Goal: Information Seeking & Learning: Check status

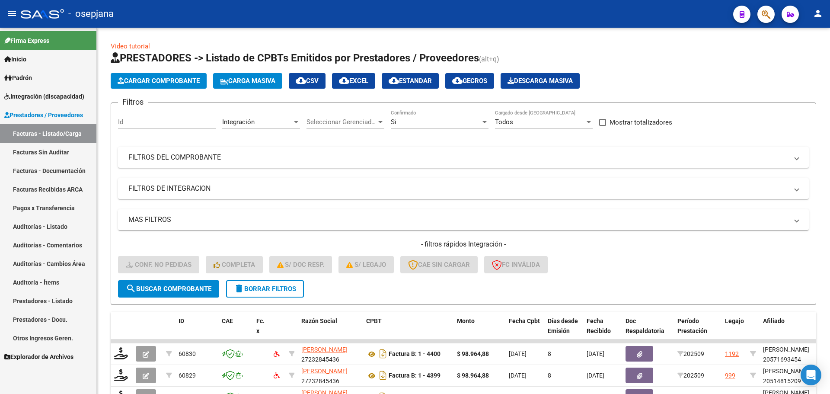
scroll to position [224, 0]
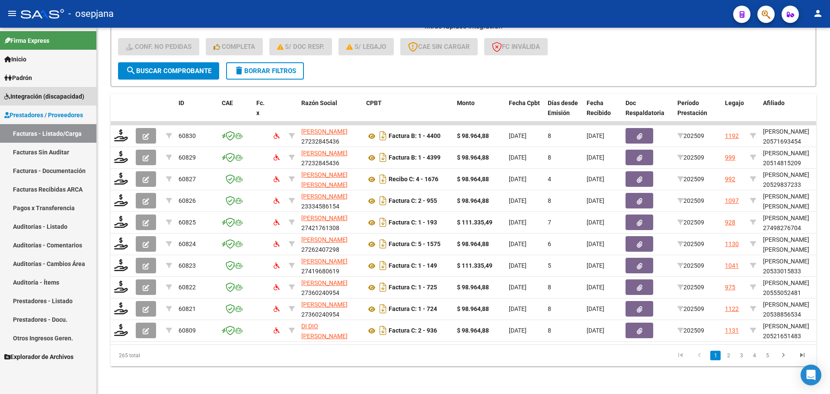
click at [38, 92] on span "Integración (discapacidad)" at bounding box center [44, 97] width 80 height 10
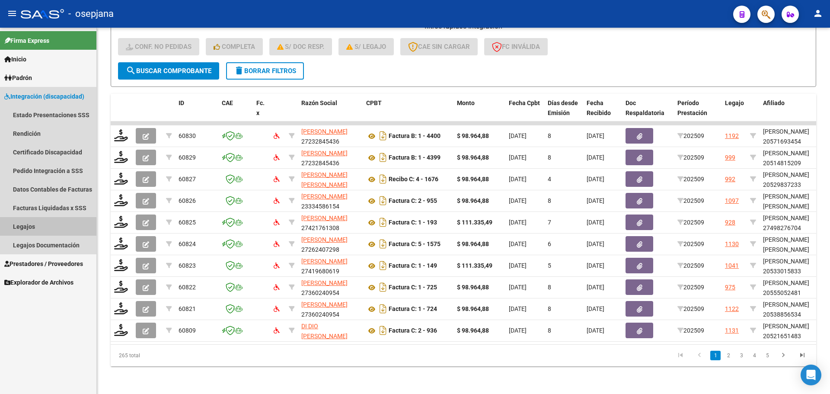
click at [40, 227] on link "Legajos" at bounding box center [48, 226] width 96 height 19
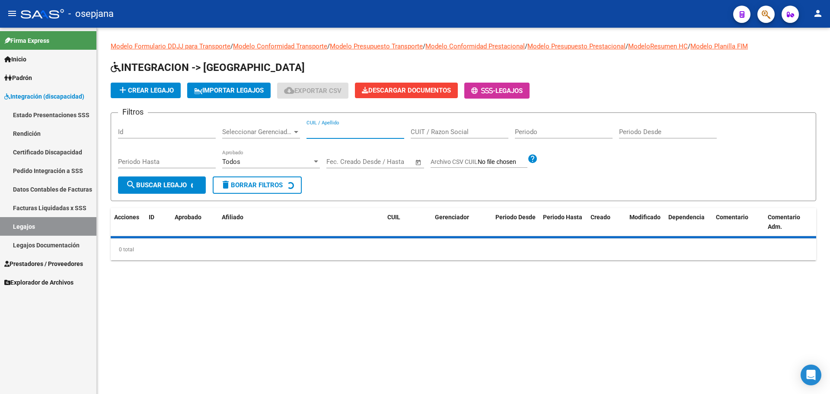
click at [340, 133] on input "CUIL / Apellido" at bounding box center [356, 132] width 98 height 8
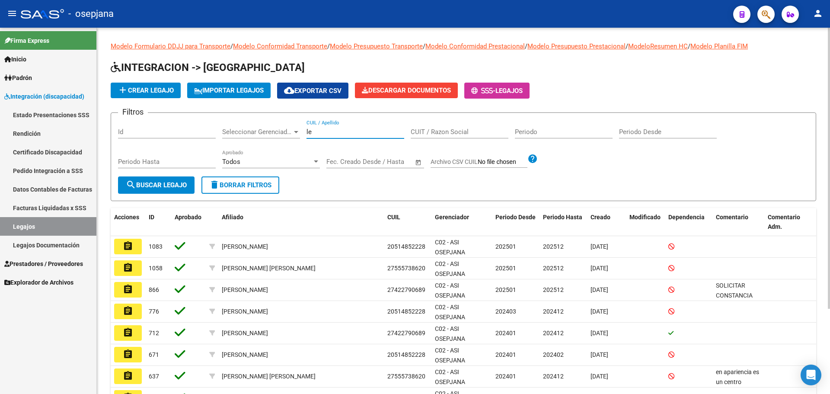
type input "l"
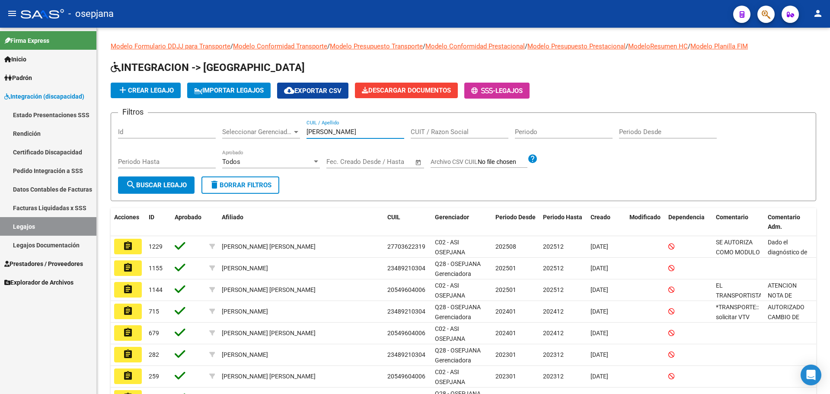
type input "[PERSON_NAME]"
click at [823, 13] on button "person" at bounding box center [817, 13] width 17 height 17
click at [811, 58] on button "exit_to_app Salir" at bounding box center [800, 57] width 53 height 21
